Goal: Information Seeking & Learning: Learn about a topic

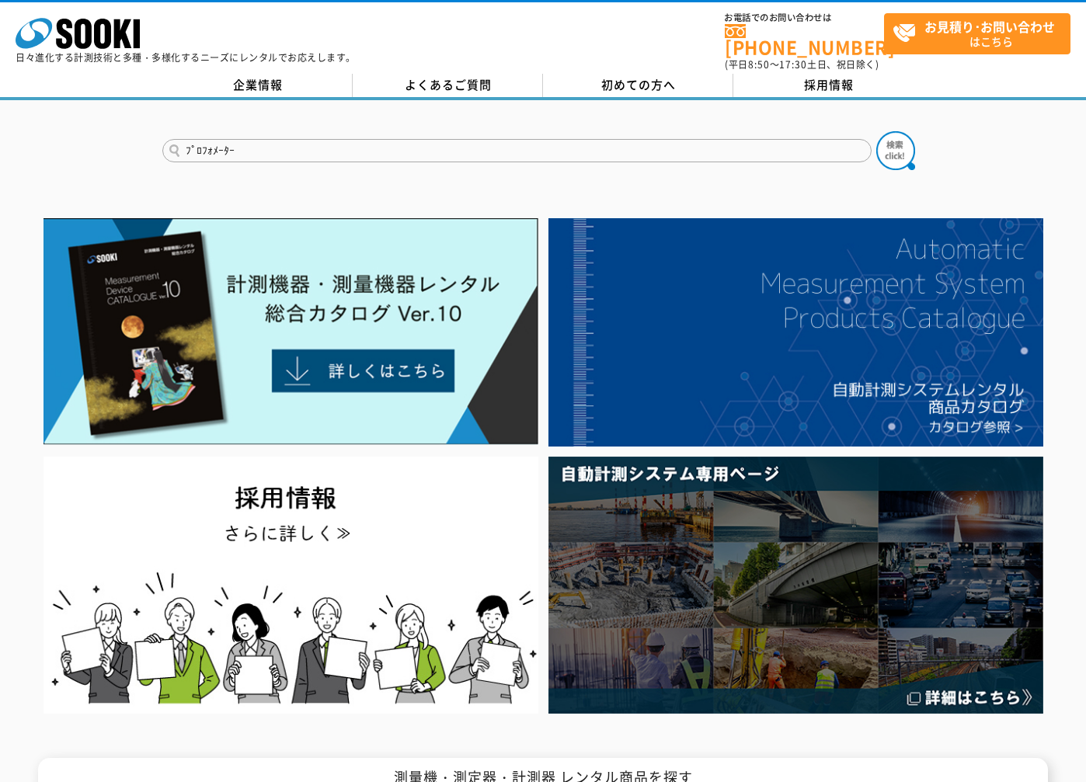
type input "ﾌﾟﾛﾌｫﾒｰﾀｰ"
click at [876, 131] on button at bounding box center [895, 150] width 39 height 39
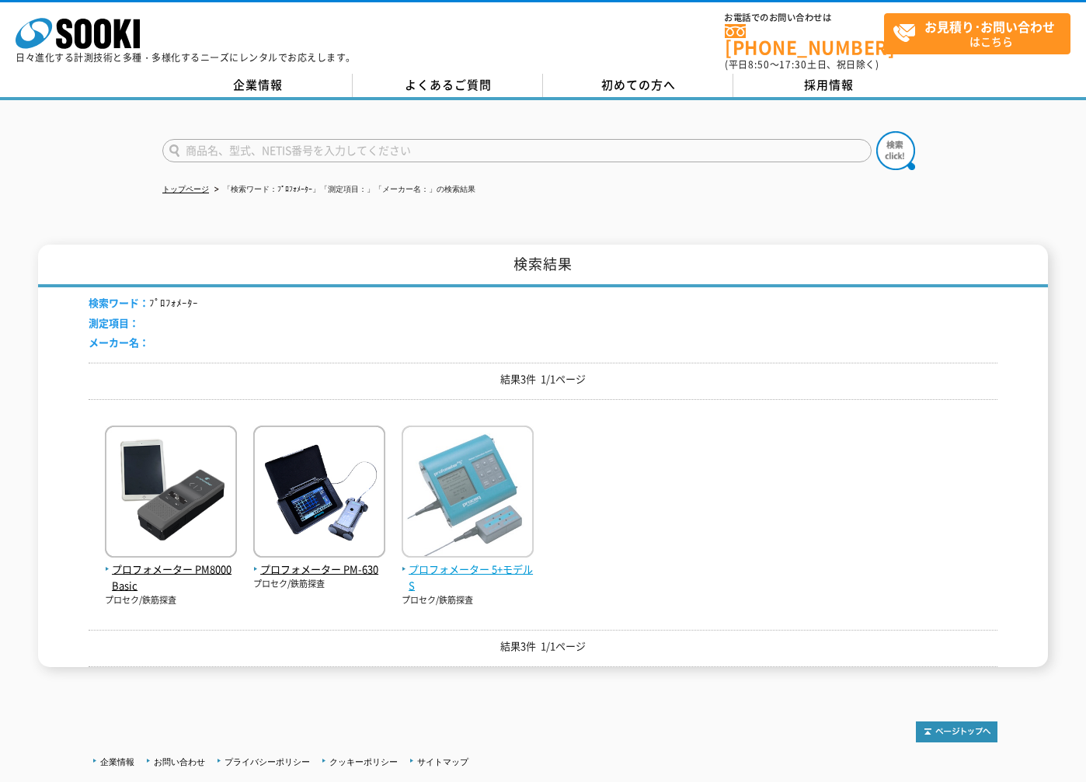
click at [488, 562] on span "プロフォメーター 5+モデルS" at bounding box center [468, 578] width 132 height 33
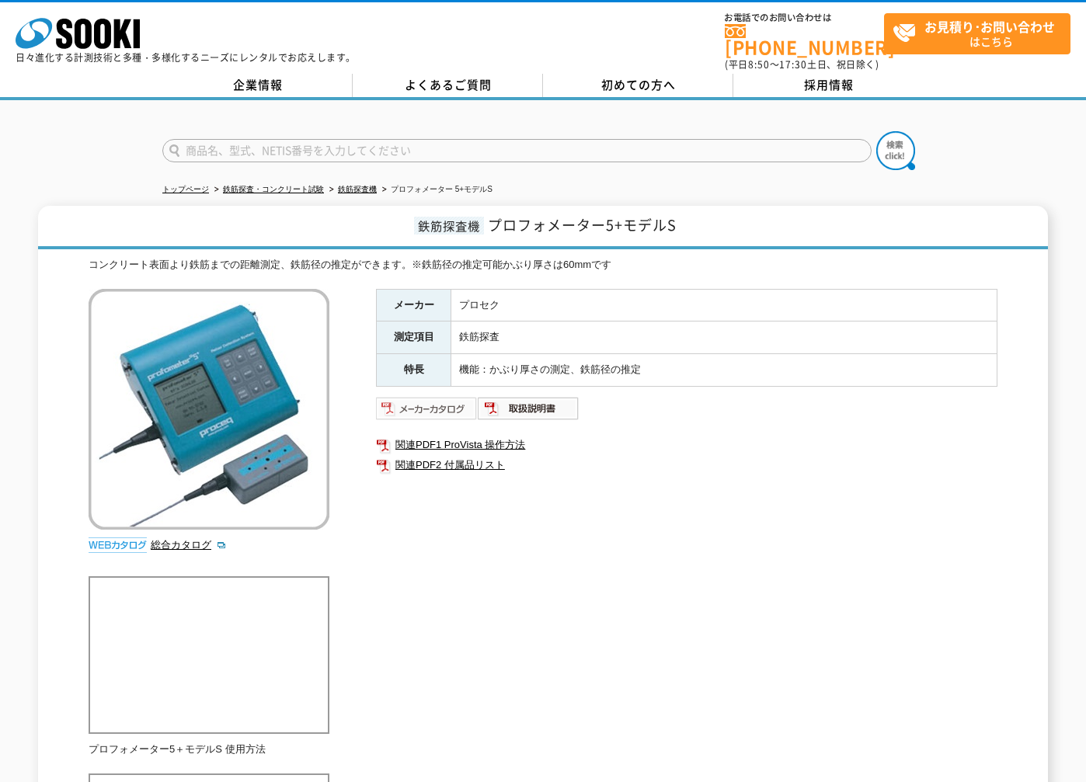
click at [438, 396] on img at bounding box center [427, 408] width 102 height 25
click at [367, 185] on link "鉄筋探査機" at bounding box center [357, 189] width 39 height 9
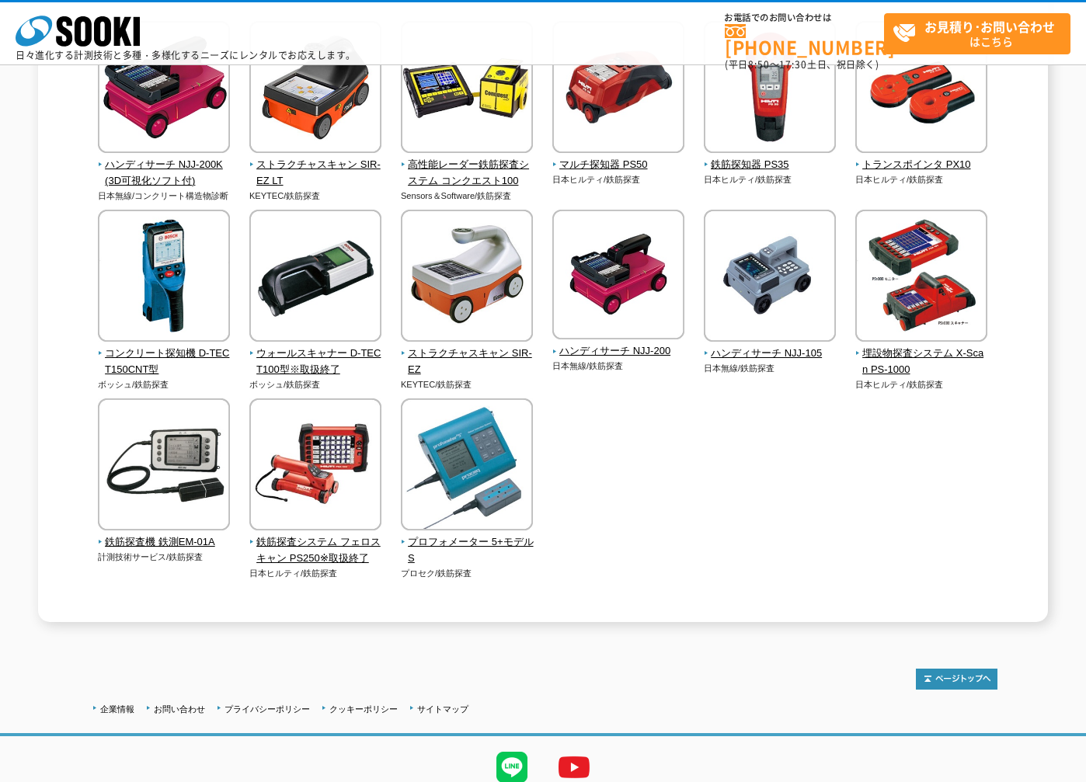
scroll to position [622, 0]
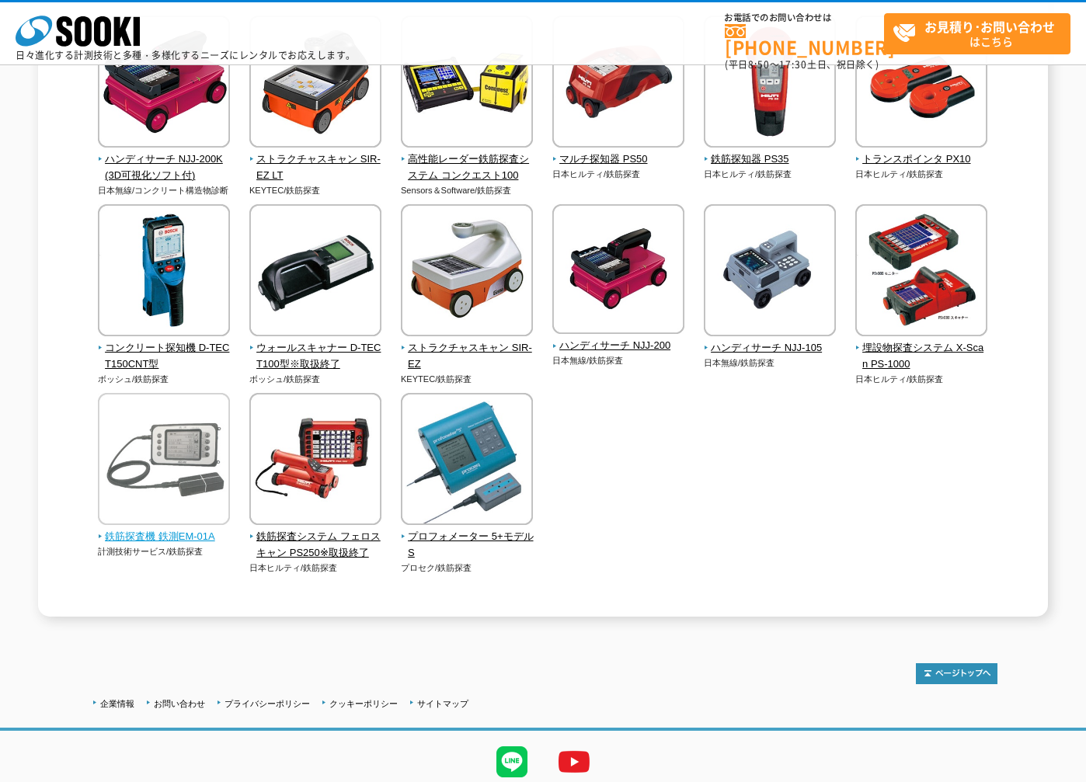
click at [159, 536] on span "鉄筋探査機 鉄測EM-01A" at bounding box center [164, 537] width 133 height 16
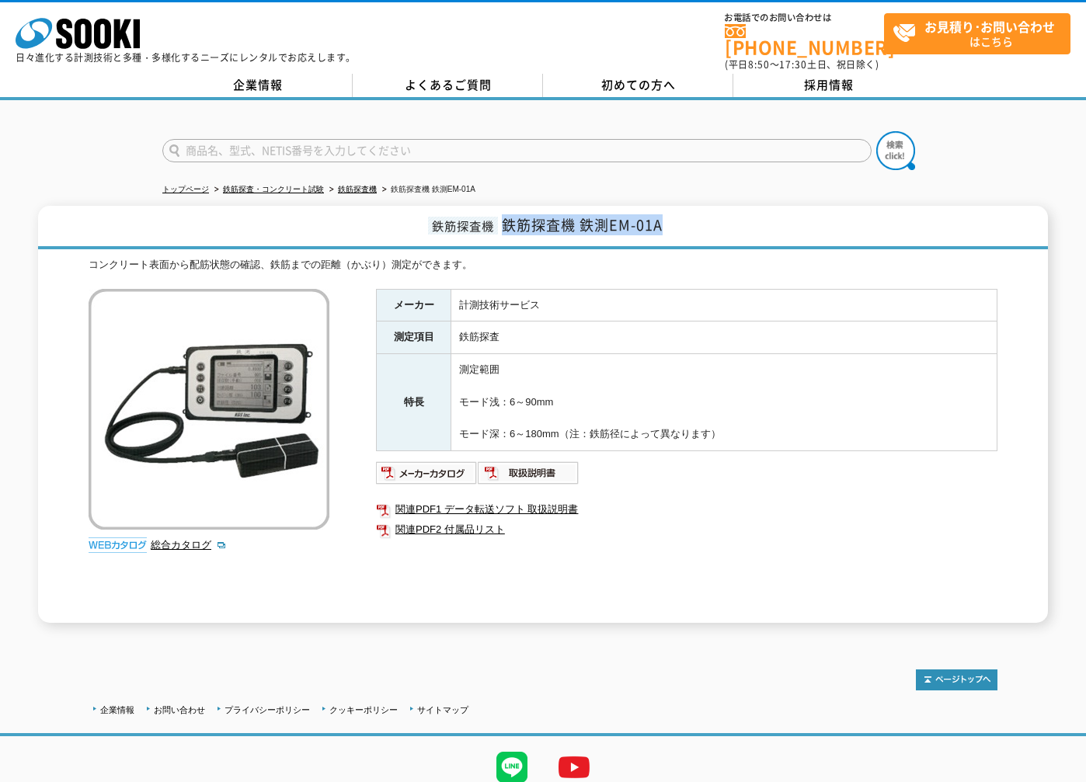
drag, startPoint x: 505, startPoint y: 217, endPoint x: 691, endPoint y: 214, distance: 186.5
click at [691, 214] on h1 "鉄筋探査機 鉄筋探査機 鉄測EM-01A" at bounding box center [543, 228] width 1010 height 44
drag, startPoint x: 691, startPoint y: 214, endPoint x: 613, endPoint y: 213, distance: 78.5
copy span "鉄筋探査機 鉄測EM-01A"
click at [288, 674] on div at bounding box center [543, 672] width 909 height 37
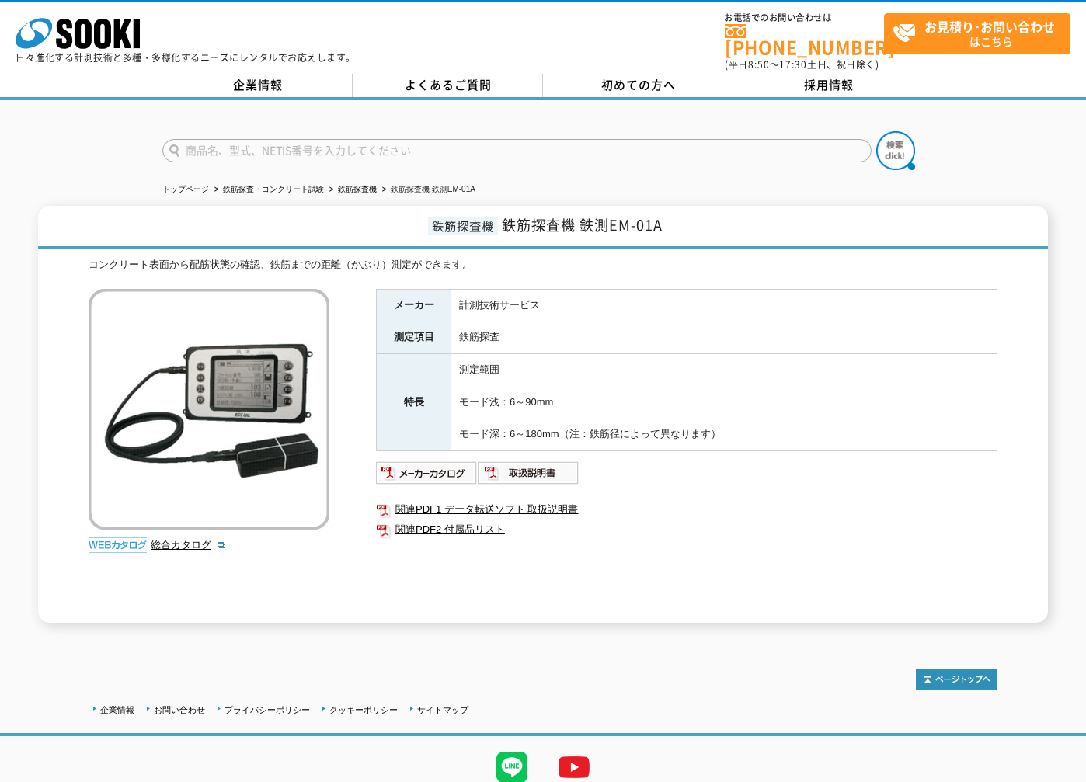
click at [951, 381] on td "測定範囲 モード浅：6～90mm モード深：6～180mm（注：鉄筋径によって異なります）" at bounding box center [724, 402] width 546 height 97
click at [945, 150] on div at bounding box center [543, 137] width 1086 height 75
click at [997, 176] on div "トップページ 鉄筋探査・コンクリート試験 鉄筋探査機 鉄筋探査機 鉄測EM-01A 鉄筋探査機 鉄筋探査機 鉄測EM-01A コンクリート表面から配筋状態の確…" at bounding box center [543, 369] width 1086 height 538
